Goal: Task Accomplishment & Management: Use online tool/utility

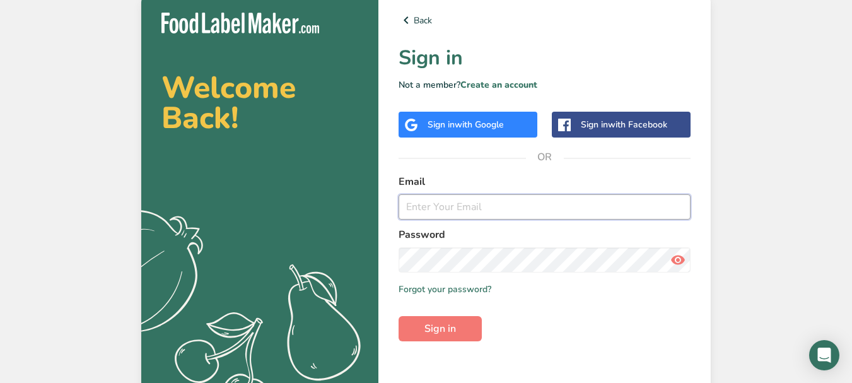
click at [510, 206] on input "email" at bounding box center [545, 206] width 292 height 25
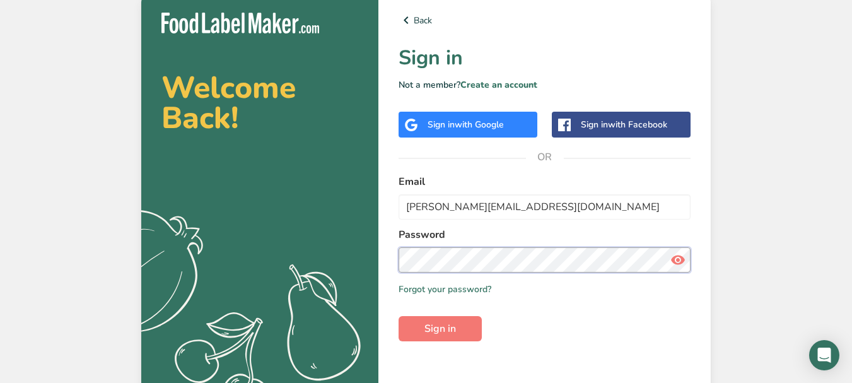
click at [399, 316] on button "Sign in" at bounding box center [440, 328] width 83 height 25
click at [675, 259] on icon at bounding box center [677, 259] width 15 height 23
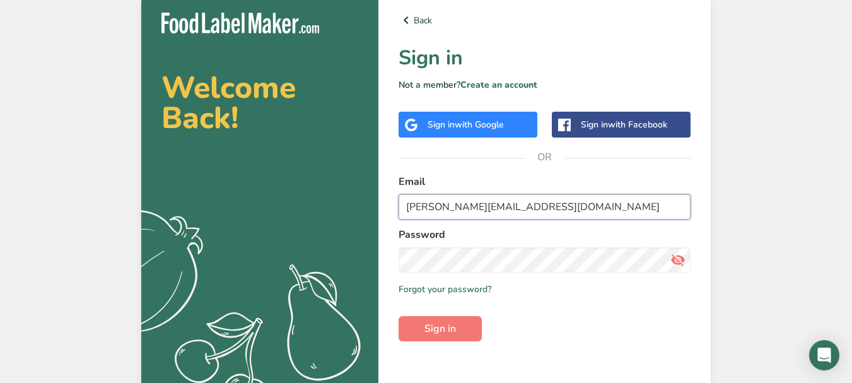
click at [544, 202] on input "[PERSON_NAME][EMAIL_ADDRESS][DOMAIN_NAME]" at bounding box center [545, 206] width 292 height 25
type input "[PERSON_NAME][EMAIL_ADDRESS][DOMAIN_NAME]"
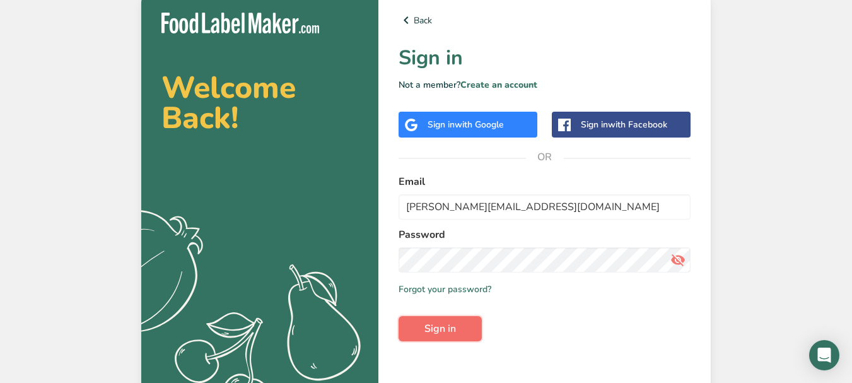
click at [437, 330] on span "Sign in" at bounding box center [440, 328] width 32 height 15
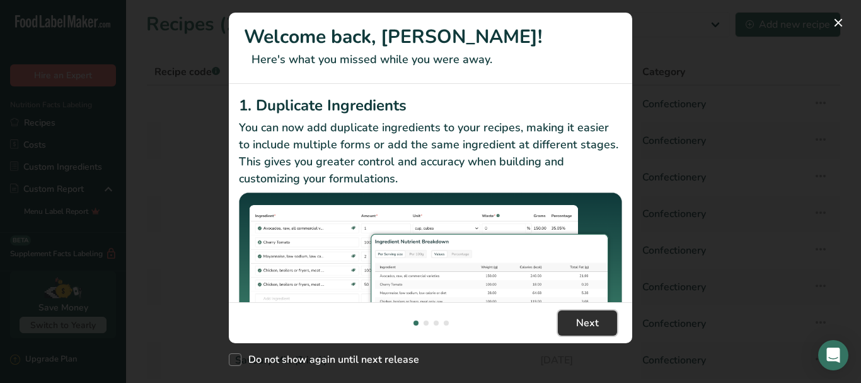
click at [591, 322] on span "Next" at bounding box center [587, 322] width 23 height 15
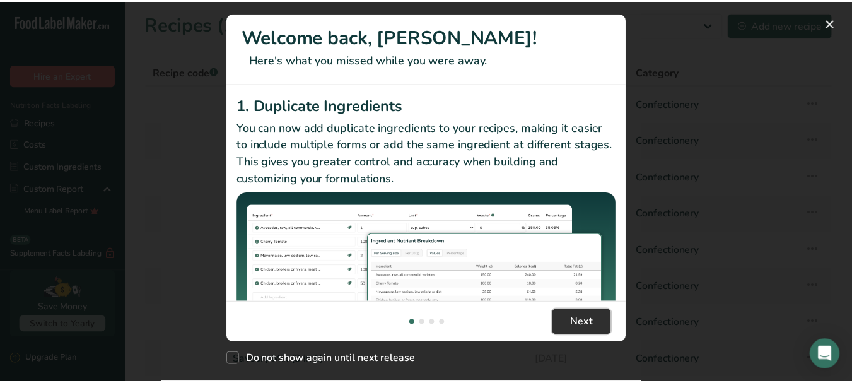
scroll to position [0, 394]
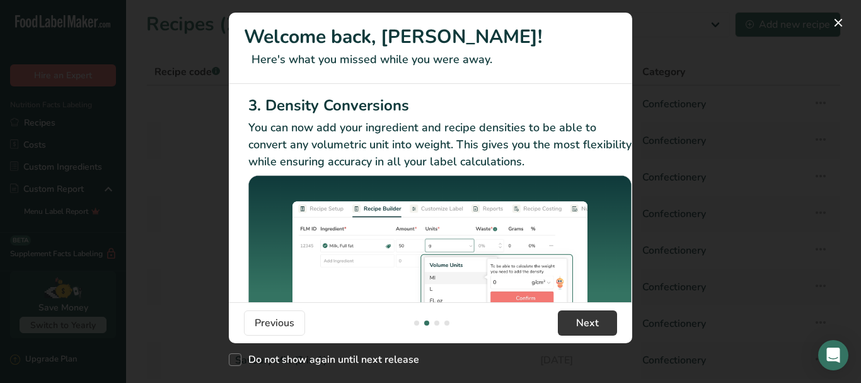
click at [719, 226] on div "New Features" at bounding box center [430, 191] width 861 height 383
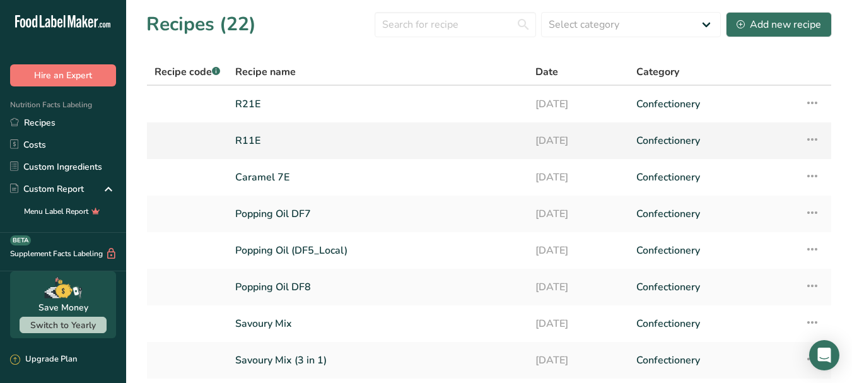
click at [464, 127] on link "R11E" at bounding box center [377, 140] width 285 height 26
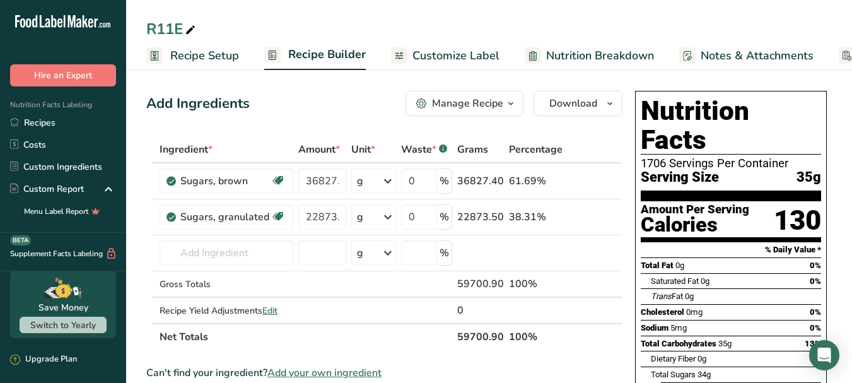
click at [193, 57] on span "Recipe Setup" at bounding box center [204, 55] width 69 height 17
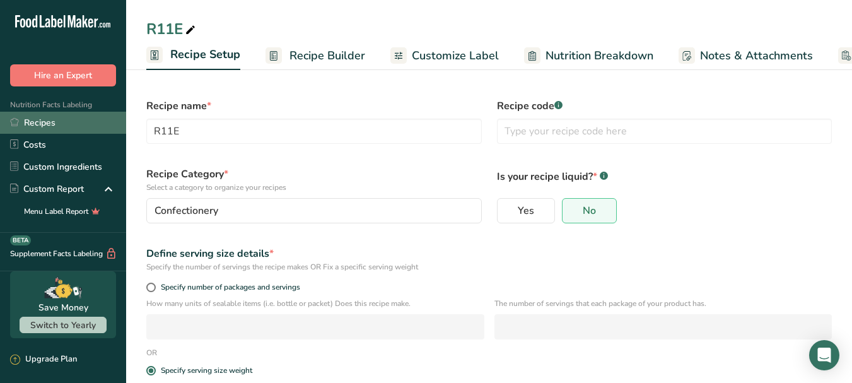
click at [74, 130] on link "Recipes" at bounding box center [63, 123] width 126 height 22
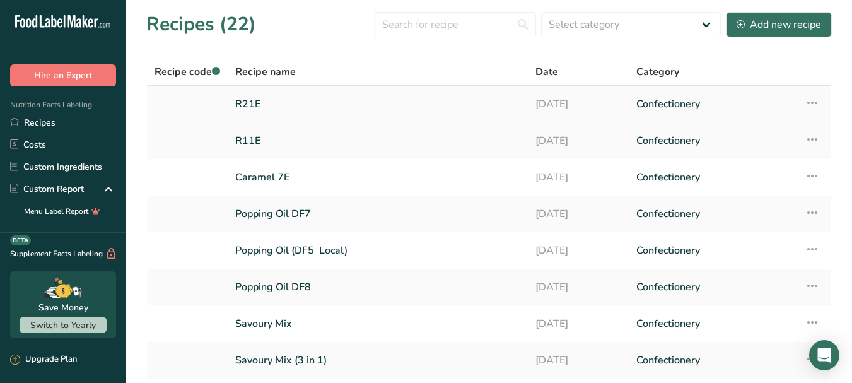
click at [363, 108] on link "R21E" at bounding box center [377, 104] width 285 height 26
